Goal: Task Accomplishment & Management: Use online tool/utility

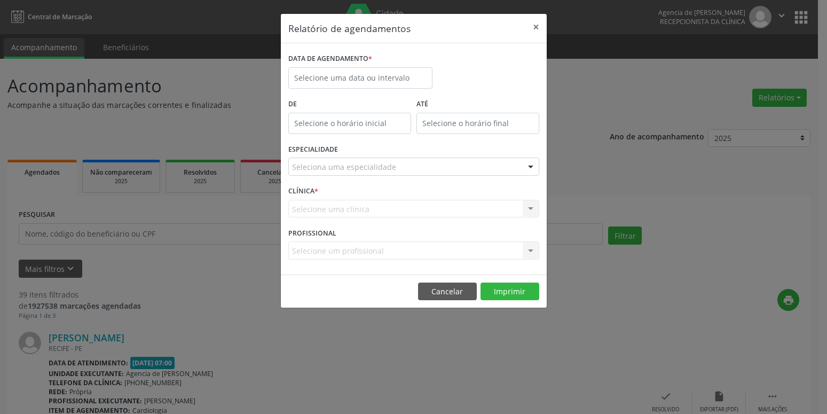
select select "8"
click at [324, 76] on input "text" at bounding box center [360, 77] width 144 height 21
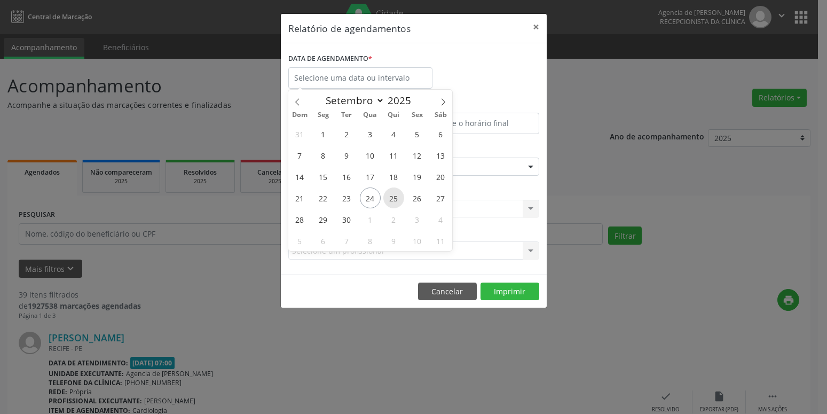
click at [389, 195] on span "25" at bounding box center [393, 197] width 21 height 21
type input "[DATE]"
click at [389, 195] on span "25" at bounding box center [393, 197] width 21 height 21
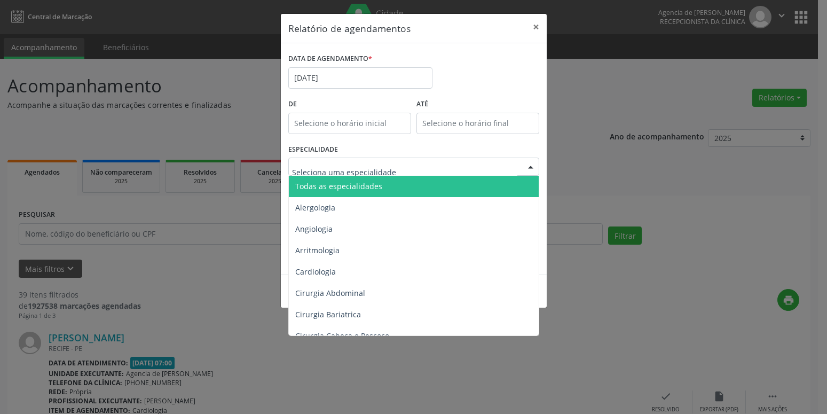
click at [379, 183] on span "Todas as especialidades" at bounding box center [414, 186] width 251 height 21
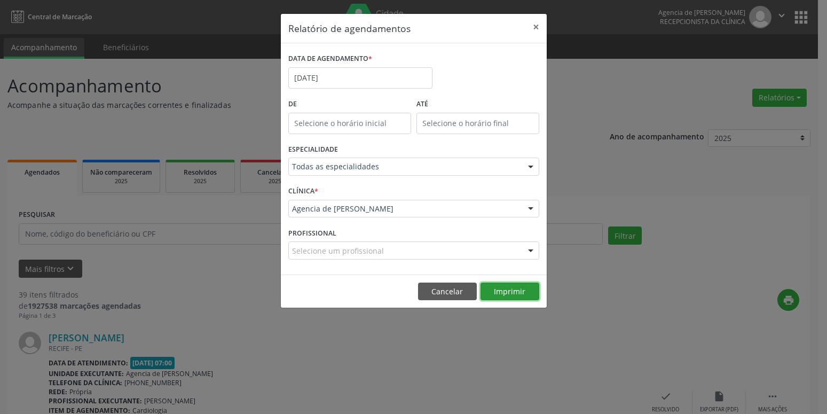
click at [502, 295] on button "Imprimir" at bounding box center [509, 291] width 59 height 18
click at [536, 27] on button "×" at bounding box center [535, 27] width 21 height 26
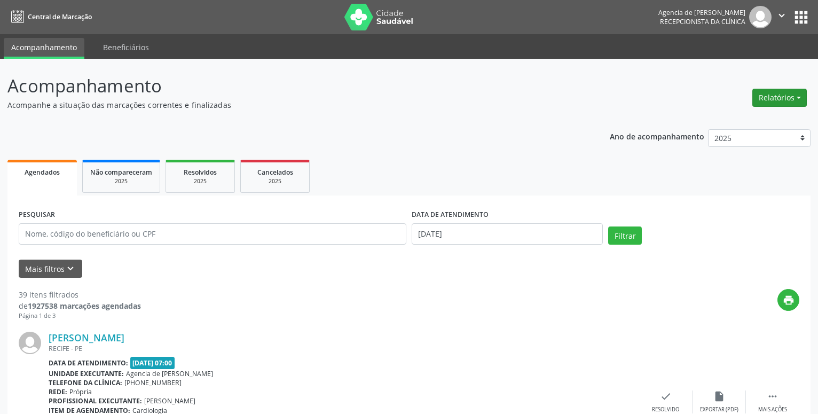
click at [781, 101] on button "Relatórios" at bounding box center [779, 98] width 54 height 18
click at [757, 95] on button "Relatórios" at bounding box center [779, 98] width 54 height 18
click at [770, 93] on button "Relatórios" at bounding box center [779, 98] width 54 height 18
click at [736, 122] on link "Agendamentos" at bounding box center [749, 120] width 115 height 15
select select "8"
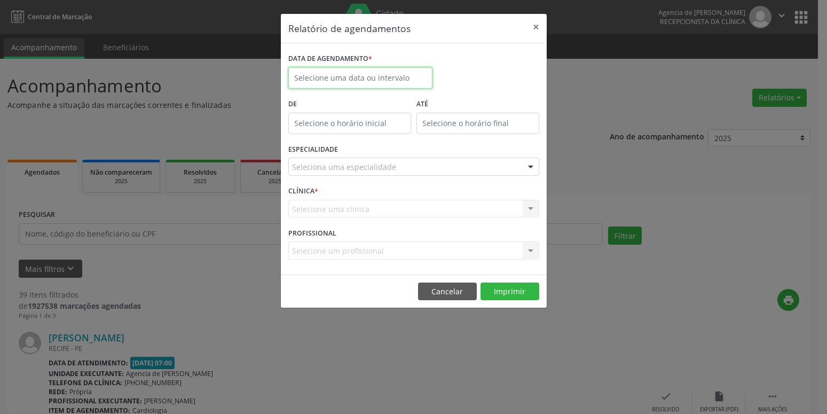
click at [367, 81] on input "text" at bounding box center [360, 77] width 144 height 21
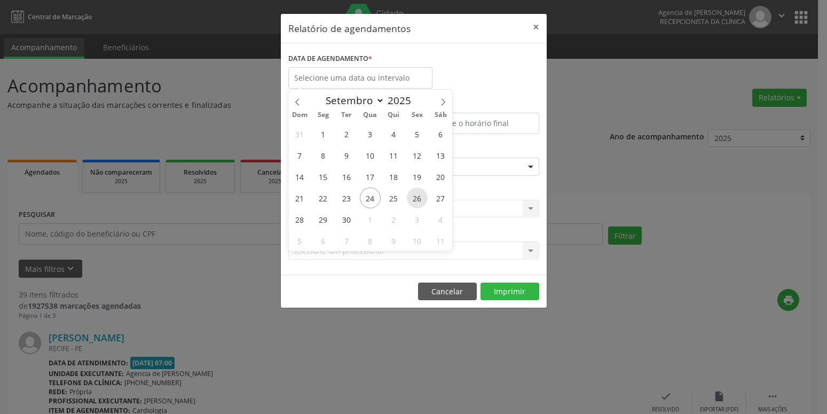
click at [420, 198] on span "26" at bounding box center [417, 197] width 21 height 21
type input "[DATE]"
click at [420, 198] on span "26" at bounding box center [417, 197] width 21 height 21
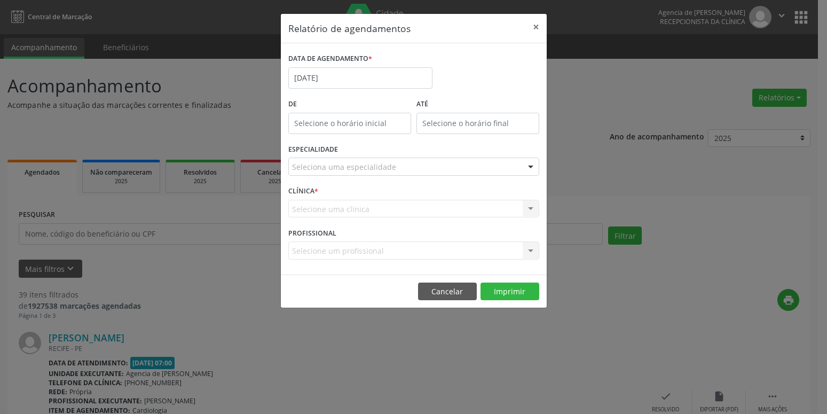
click at [411, 162] on div "Seleciona uma especialidade" at bounding box center [413, 166] width 251 height 18
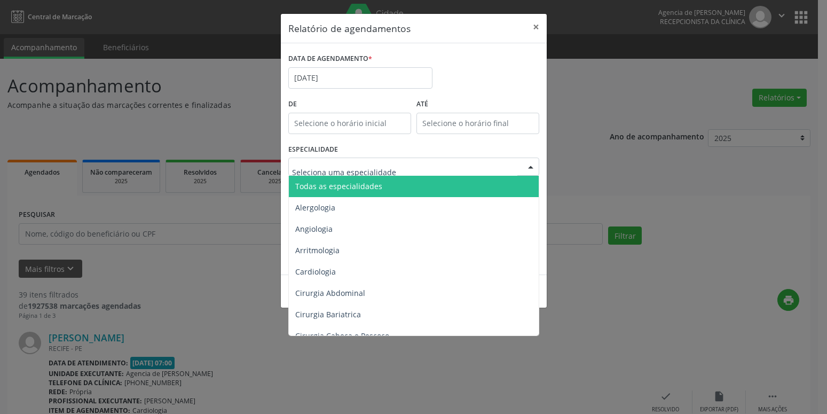
click at [382, 184] on span "Todas as especialidades" at bounding box center [414, 186] width 251 height 21
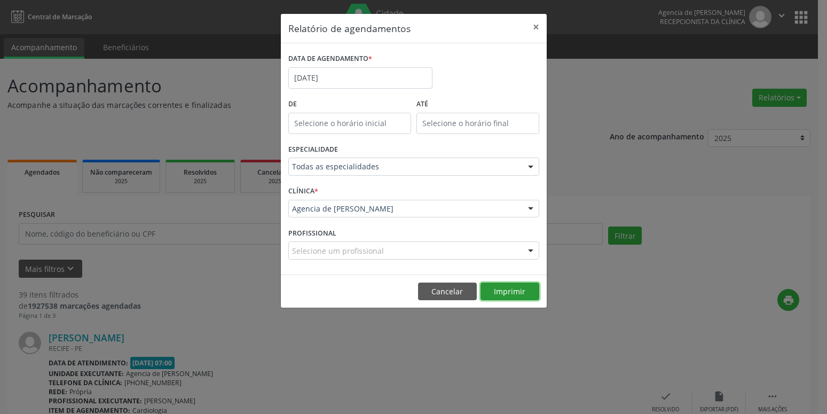
click at [511, 291] on button "Imprimir" at bounding box center [509, 291] width 59 height 18
click at [540, 25] on button "×" at bounding box center [535, 27] width 21 height 26
